Goal: Find specific page/section: Find specific page/section

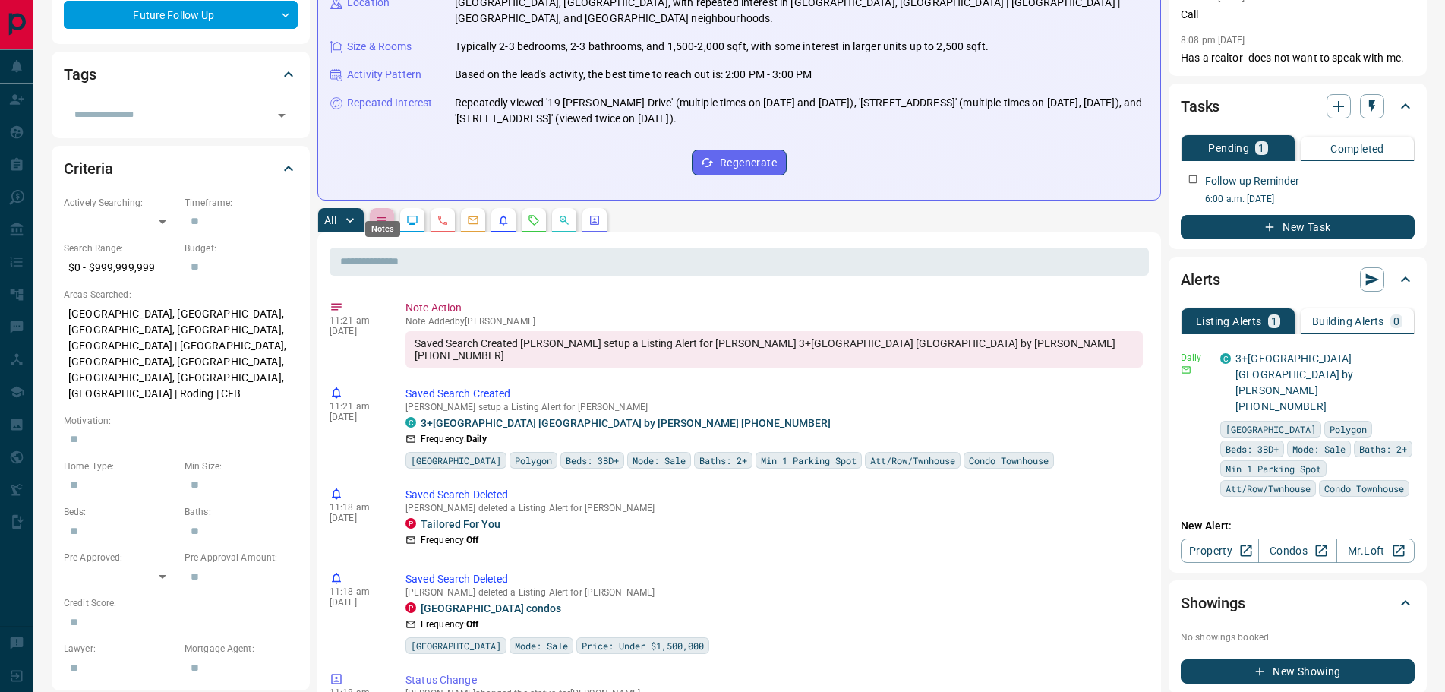
click at [382, 217] on icon "Notes" at bounding box center [381, 220] width 9 height 6
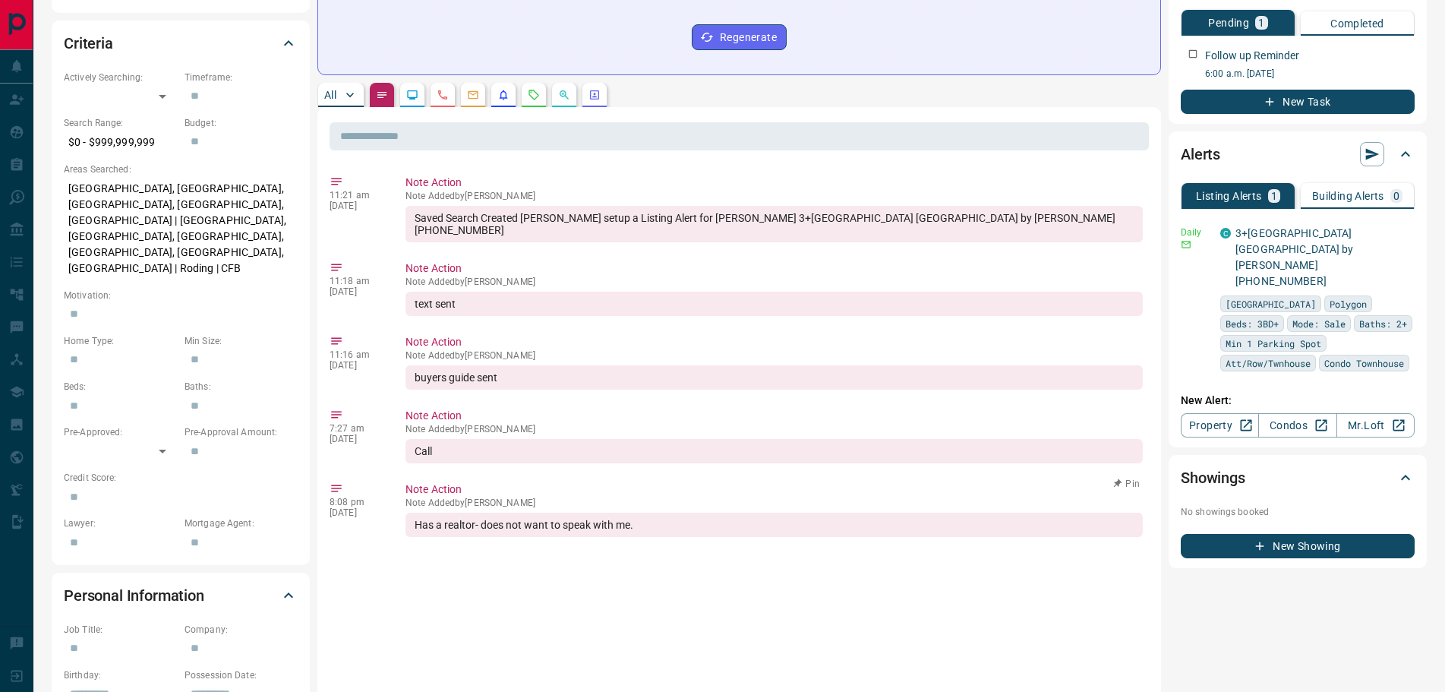
scroll to position [608, 0]
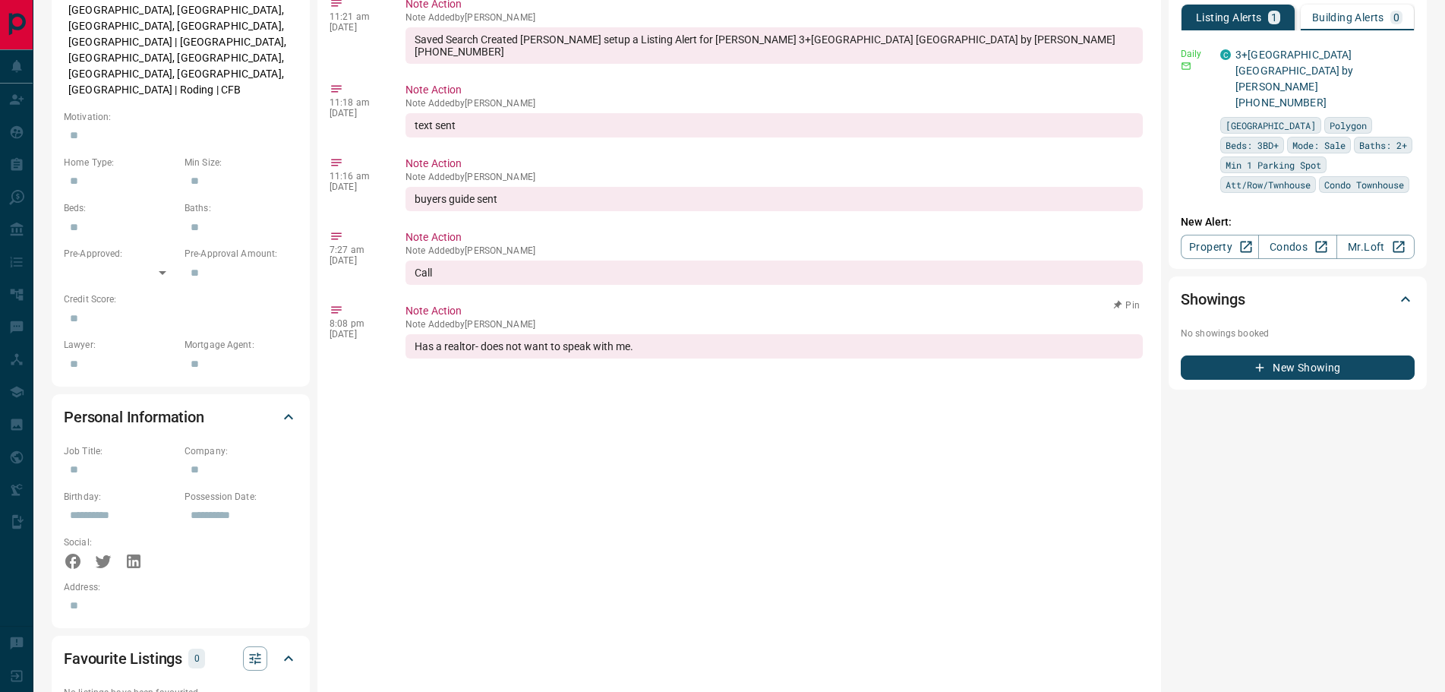
drag, startPoint x: 559, startPoint y: 298, endPoint x: 469, endPoint y: 297, distance: 90.4
click at [469, 319] on p "Note Added by Stephen Korakianitis" at bounding box center [775, 324] width 738 height 11
copy p "Stephen Korakianitis"
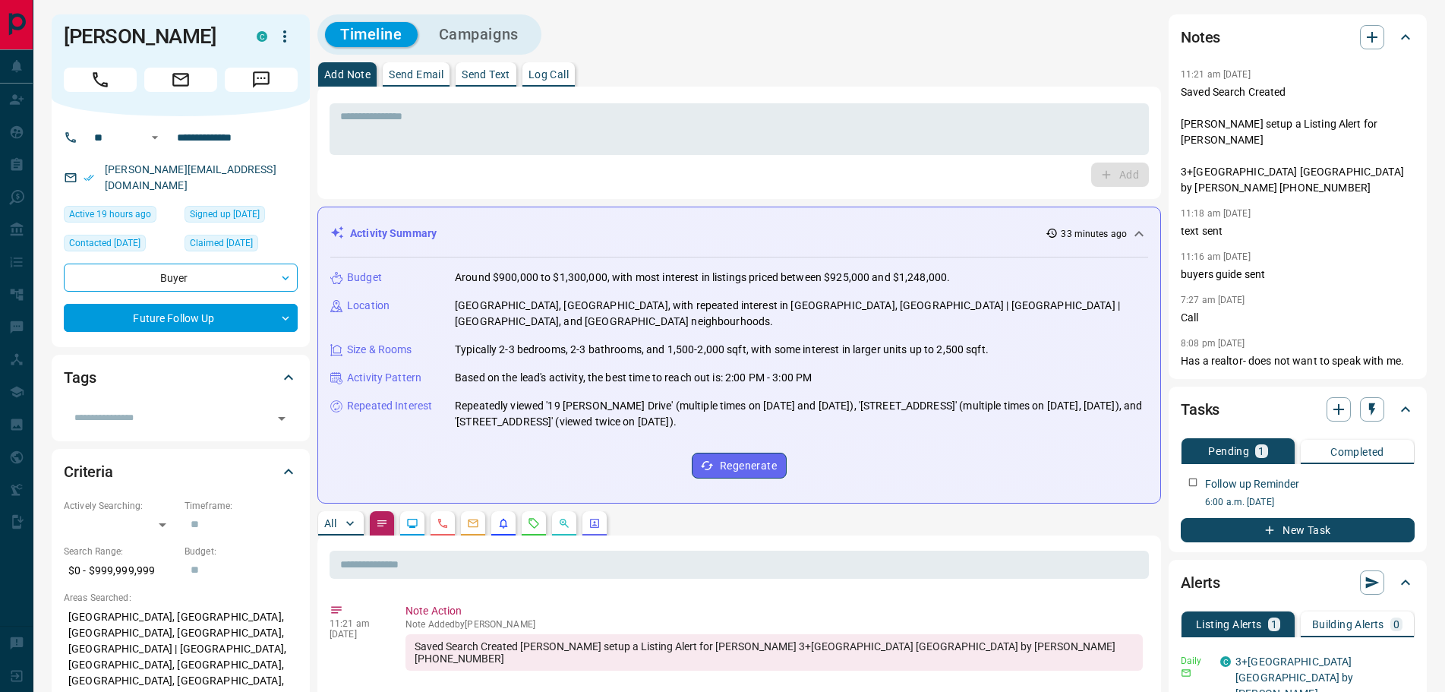
scroll to position [0, 0]
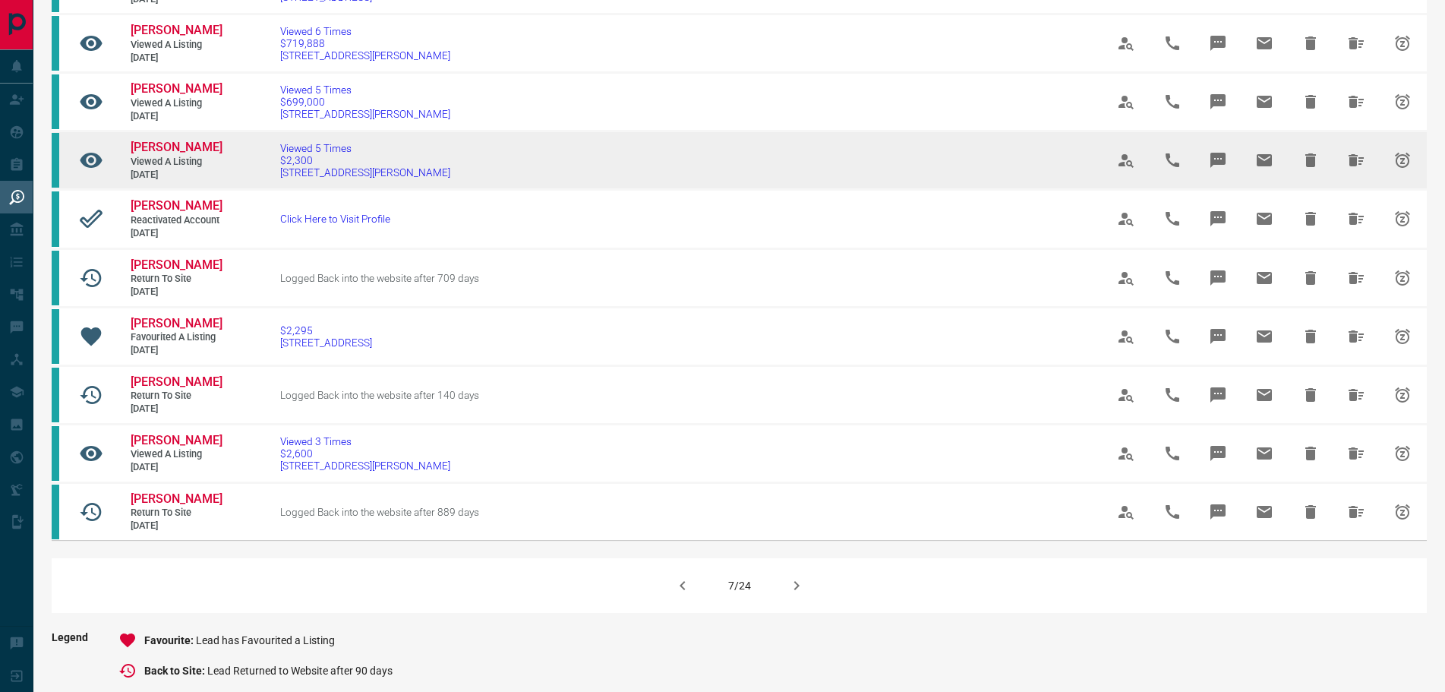
scroll to position [835, 0]
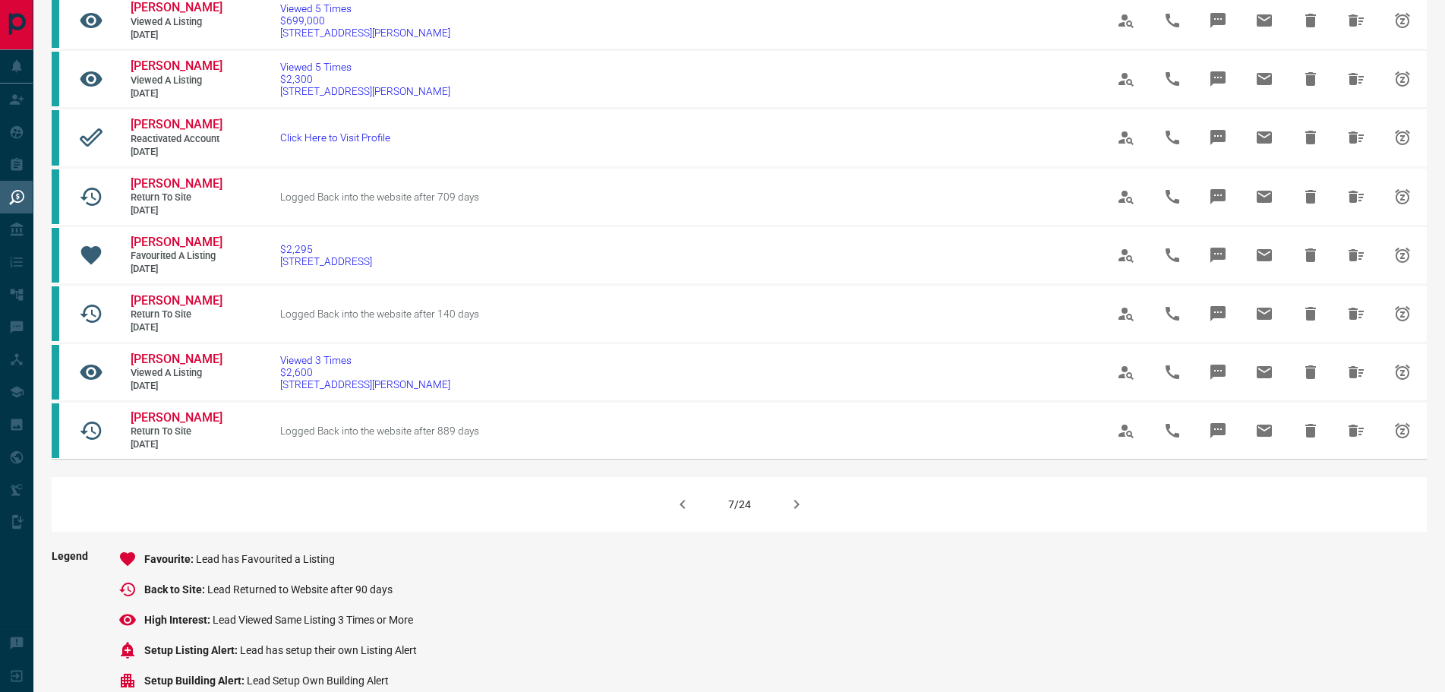
drag, startPoint x: 788, startPoint y: 554, endPoint x: 728, endPoint y: 602, distance: 76.2
click at [794, 509] on icon "button" at bounding box center [796, 504] width 5 height 9
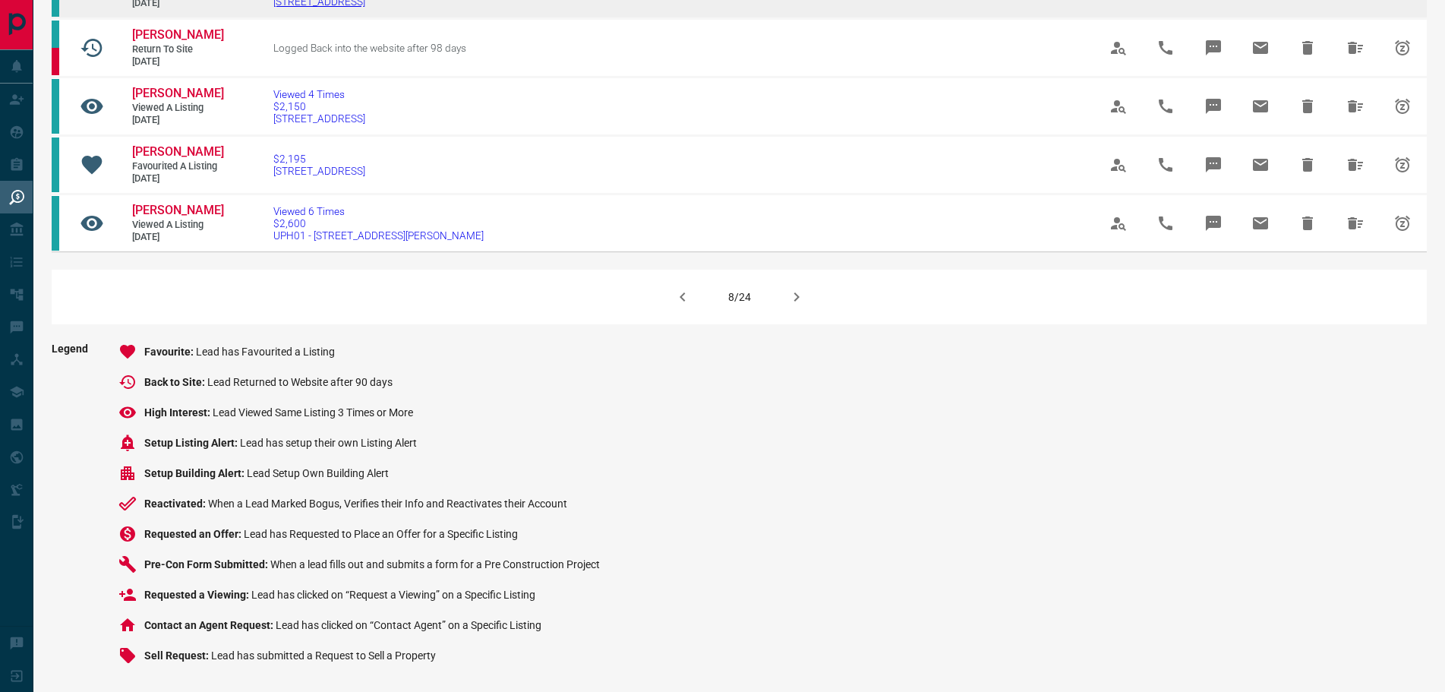
scroll to position [1063, 0]
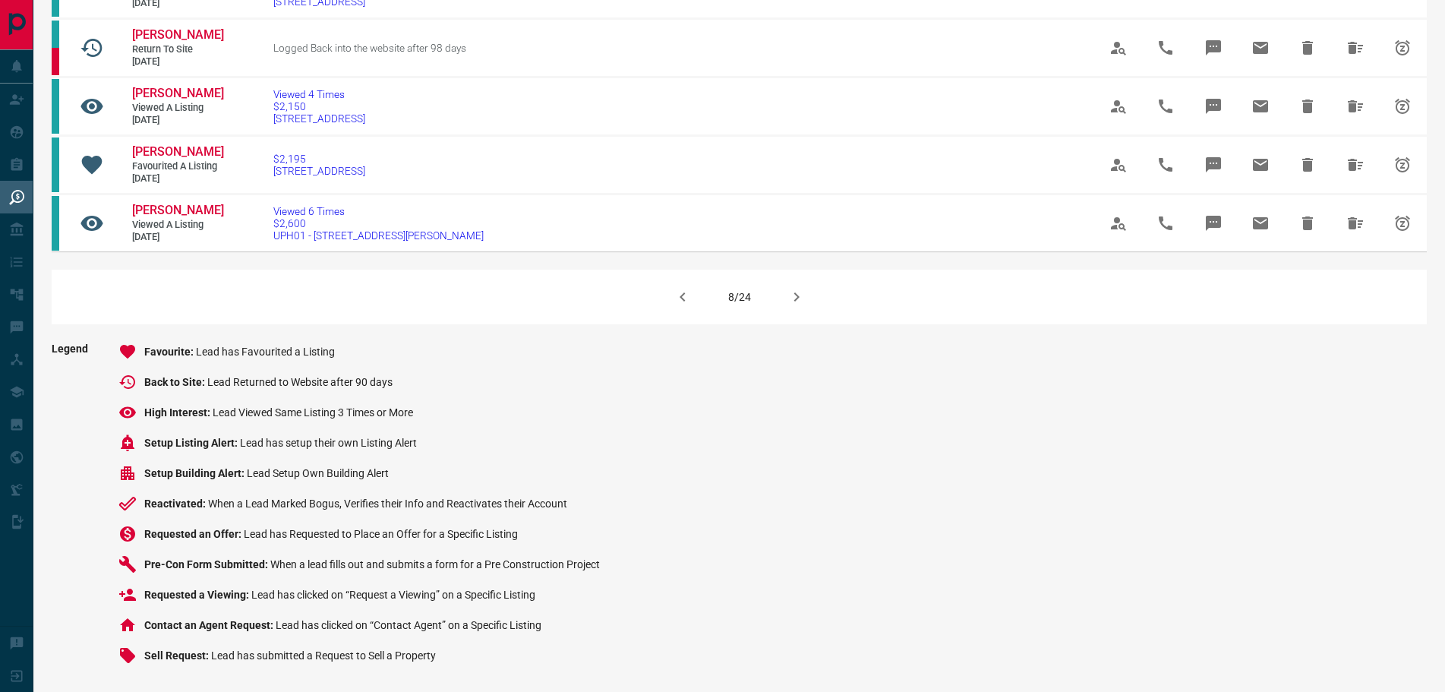
click at [788, 306] on icon "button" at bounding box center [797, 297] width 18 height 18
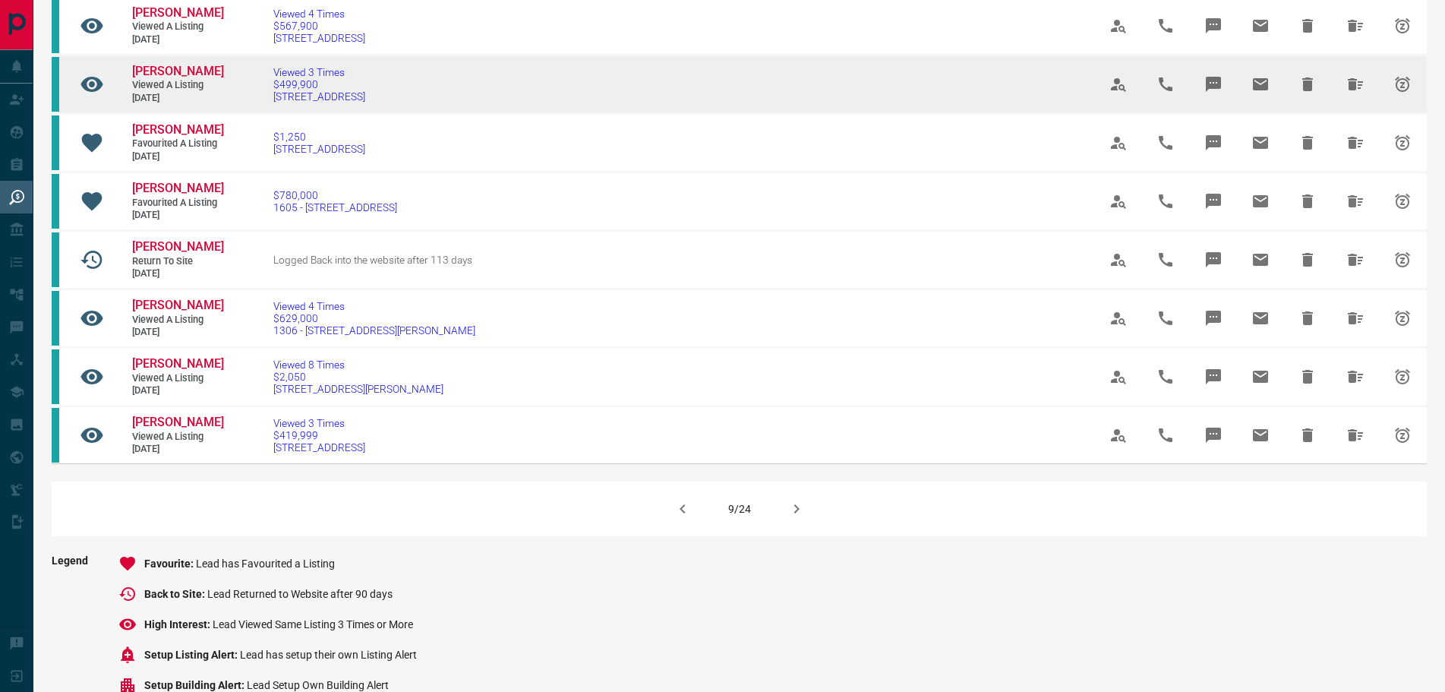
scroll to position [835, 0]
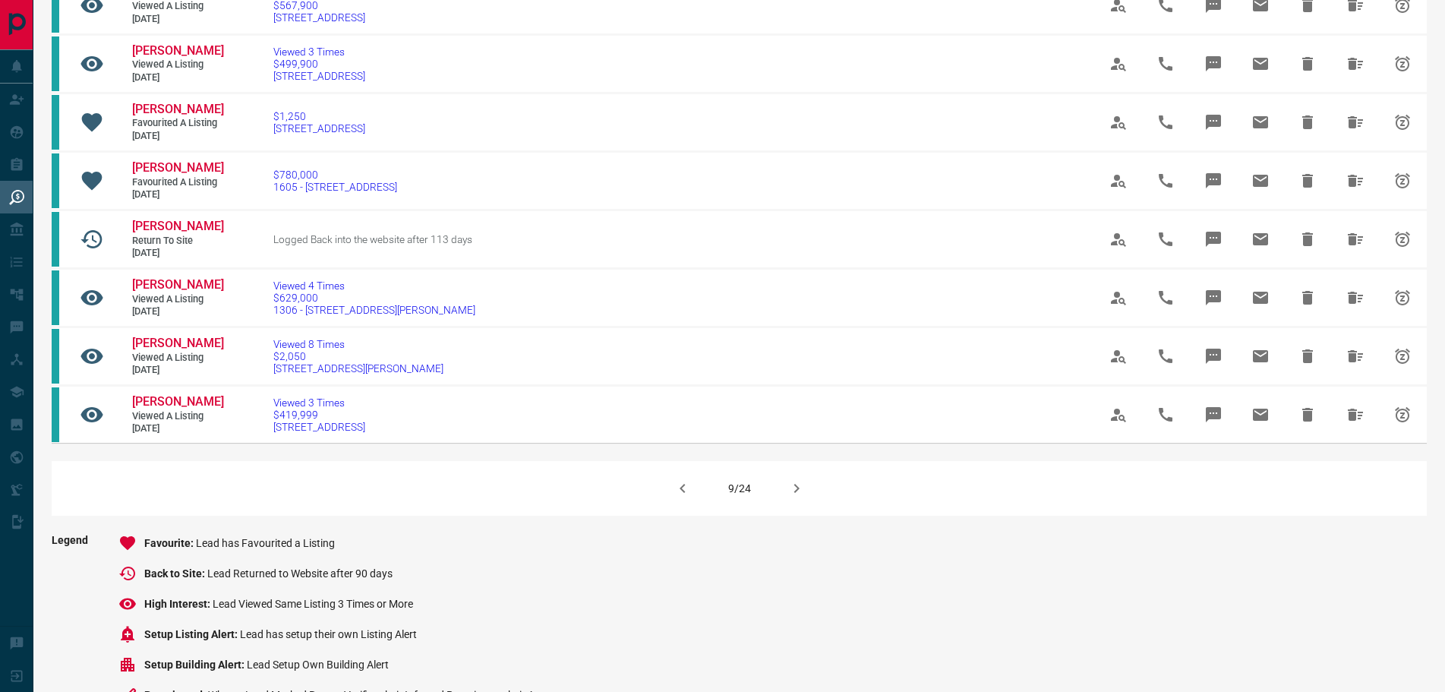
click at [797, 497] on icon "button" at bounding box center [797, 488] width 18 height 18
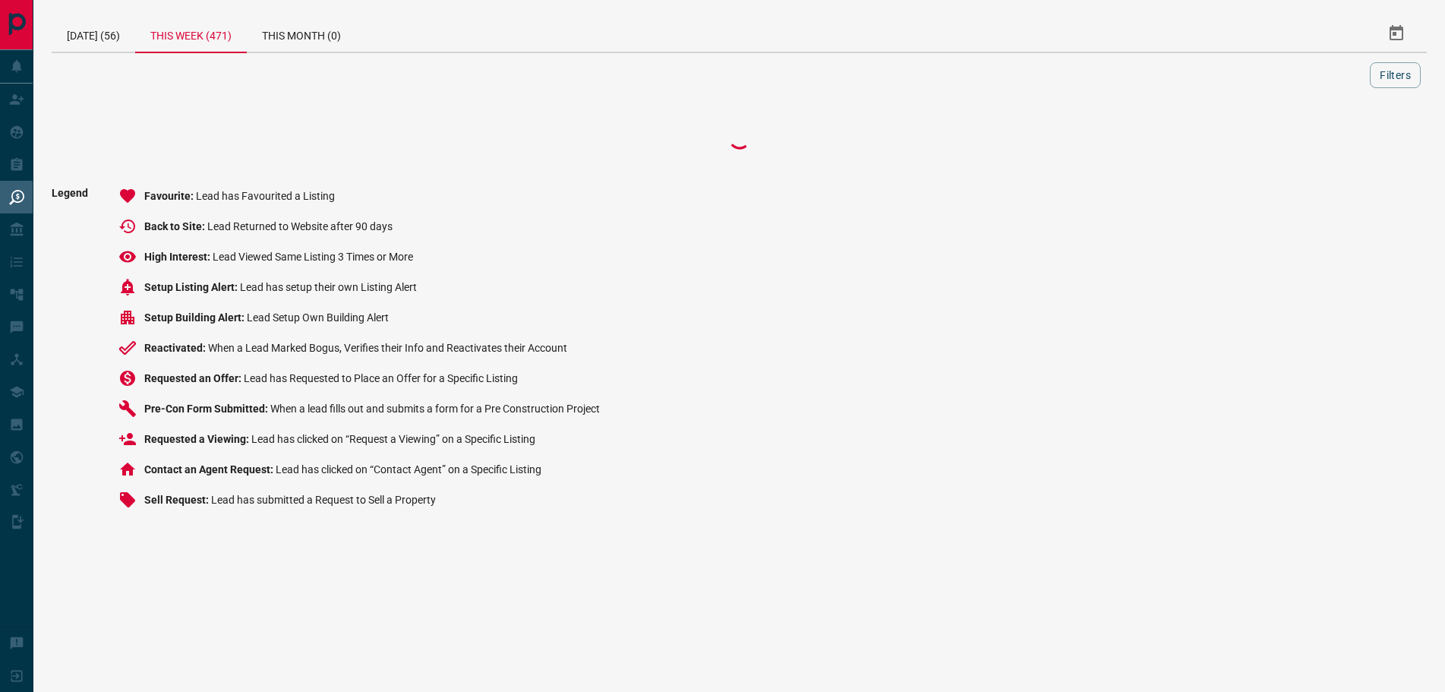
scroll to position [0, 0]
